Goal: Task Accomplishment & Management: Use online tool/utility

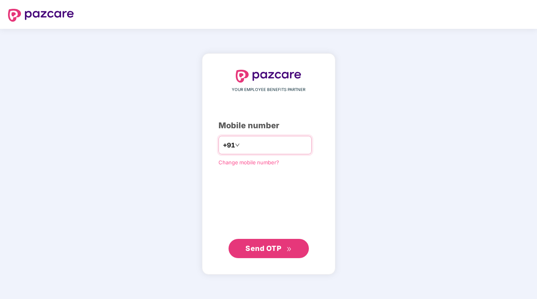
click at [252, 147] on input "number" at bounding box center [274, 145] width 66 height 13
type input "**********"
click at [255, 245] on span "Send OTP" at bounding box center [263, 248] width 36 height 8
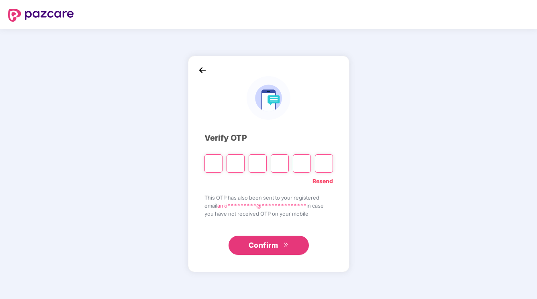
type input "*"
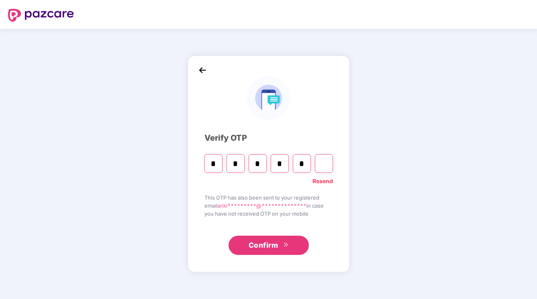
type input "*"
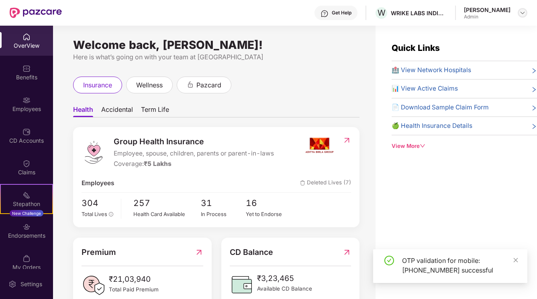
click at [523, 16] on img at bounding box center [522, 13] width 6 height 6
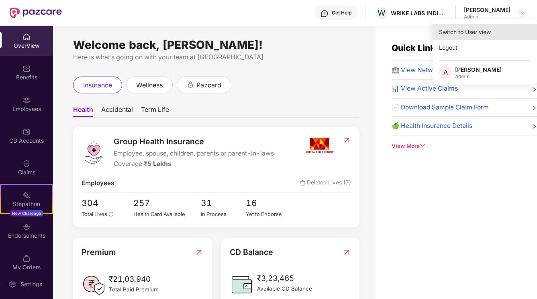
click at [471, 27] on div "Switch to User view" at bounding box center [484, 32] width 104 height 16
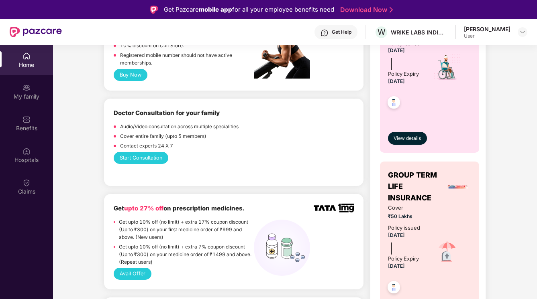
scroll to position [393, 0]
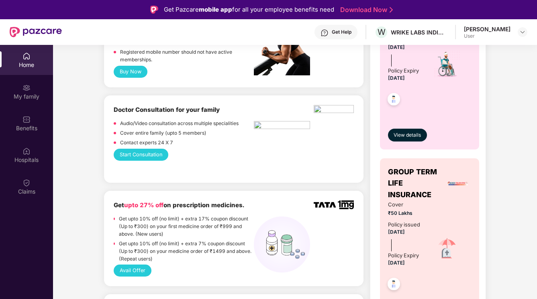
click at [142, 151] on button "Start Consultation" at bounding box center [141, 155] width 54 height 12
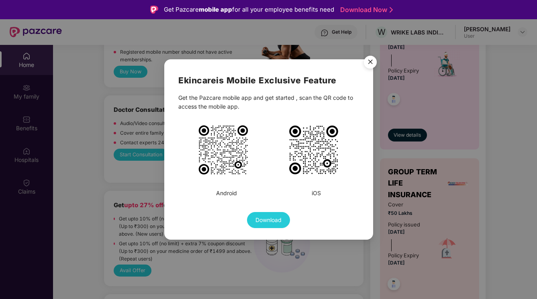
click at [371, 63] on img "Close" at bounding box center [370, 63] width 22 height 22
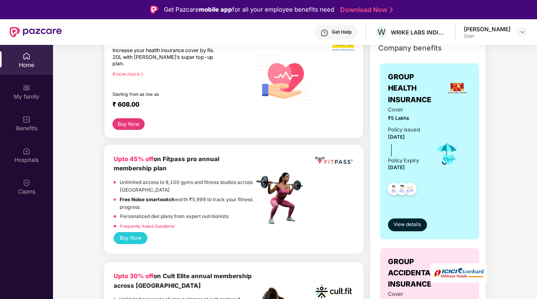
scroll to position [0, 0]
